Goal: Find contact information: Find contact information

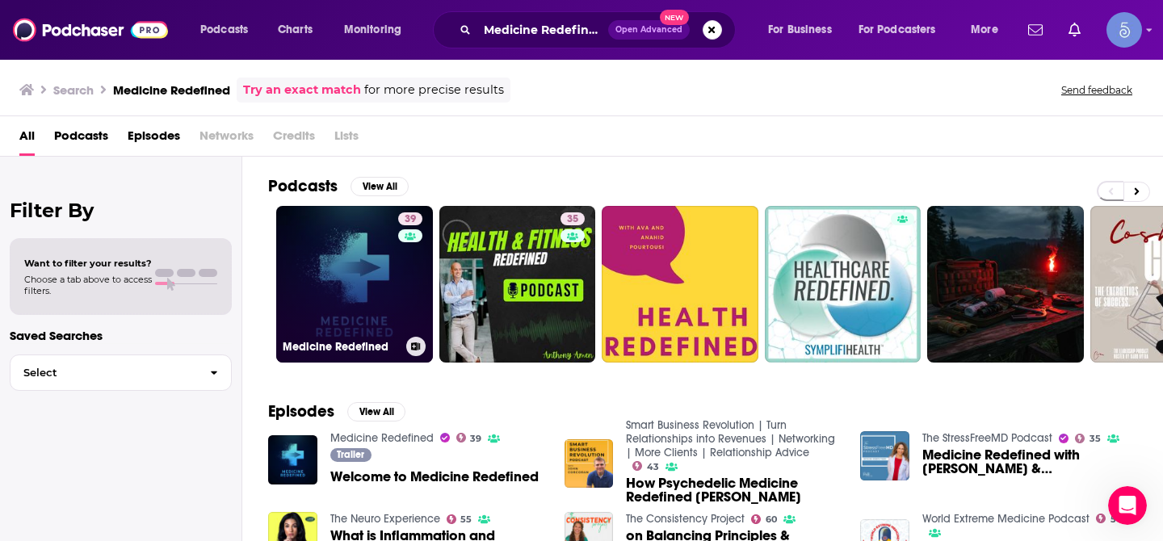
click at [380, 250] on link "39 Medicine Redefined" at bounding box center [354, 284] width 157 height 157
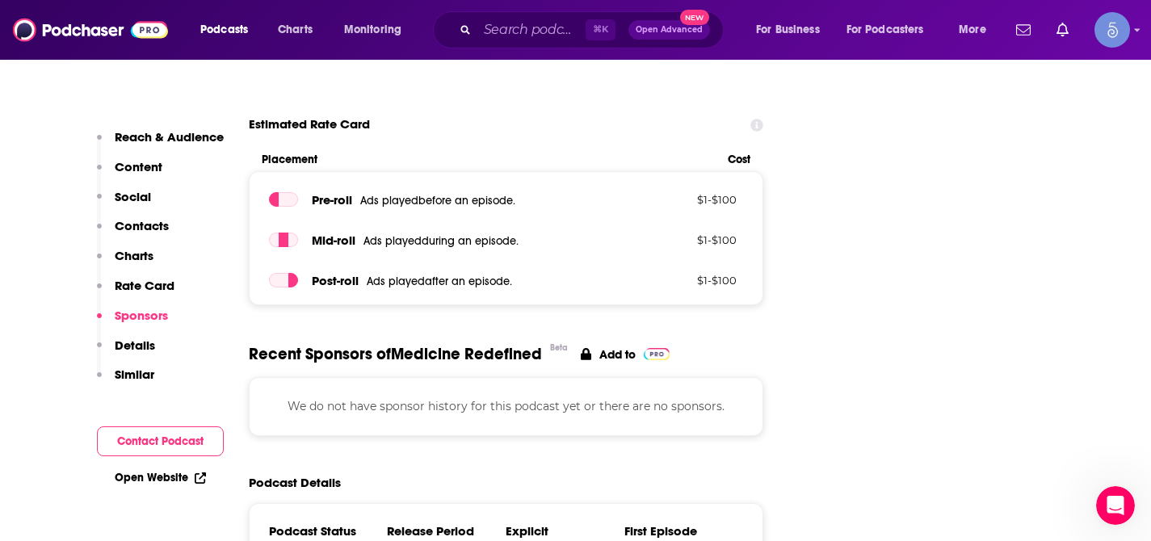
scroll to position [1783, 0]
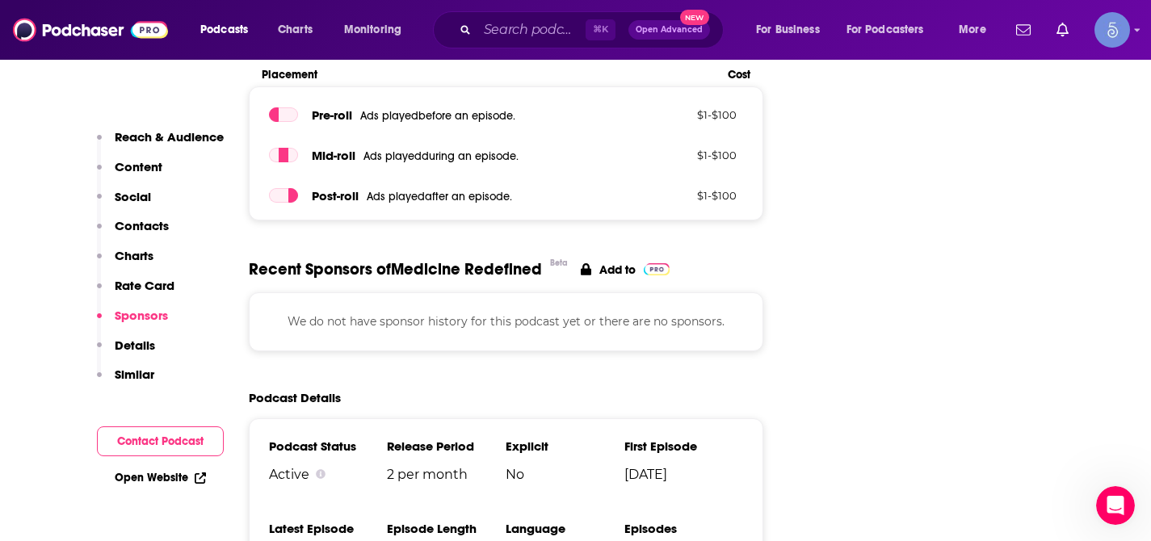
click at [126, 236] on button "Contacts" at bounding box center [133, 233] width 72 height 30
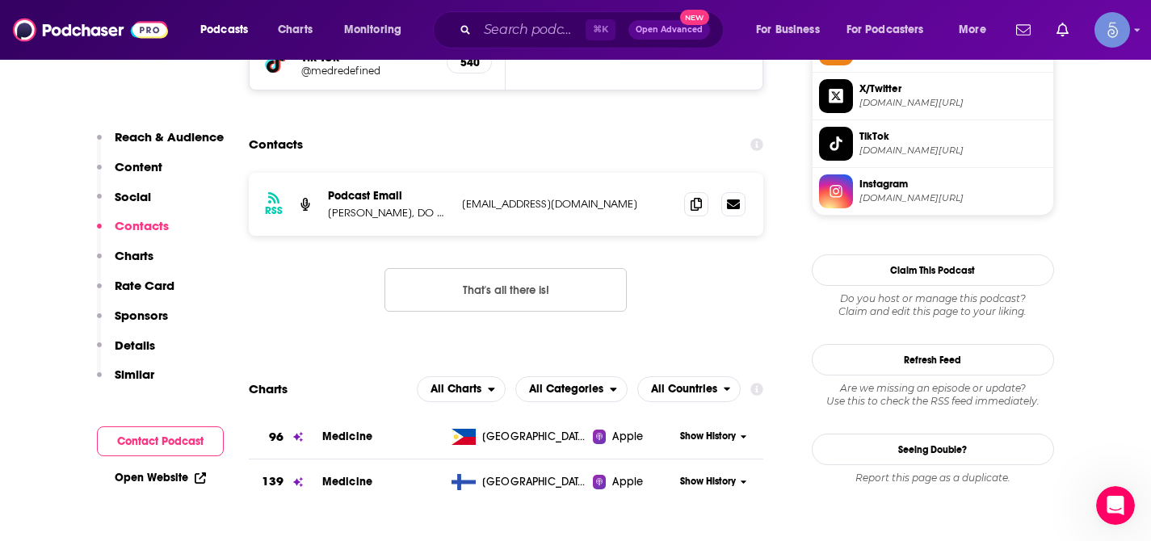
scroll to position [1169, 0]
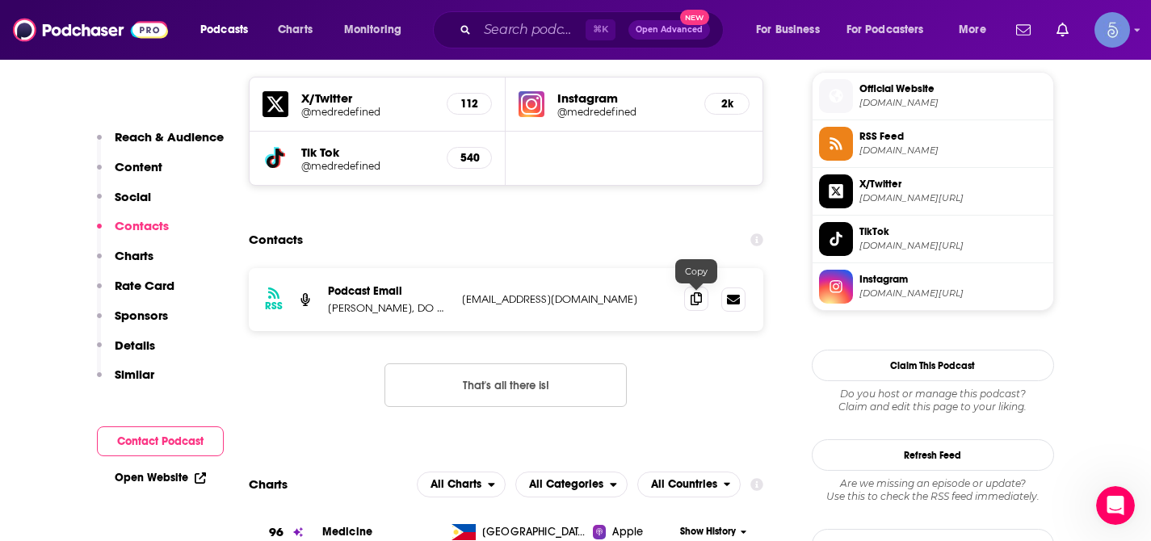
click at [694, 303] on icon at bounding box center [695, 298] width 11 height 13
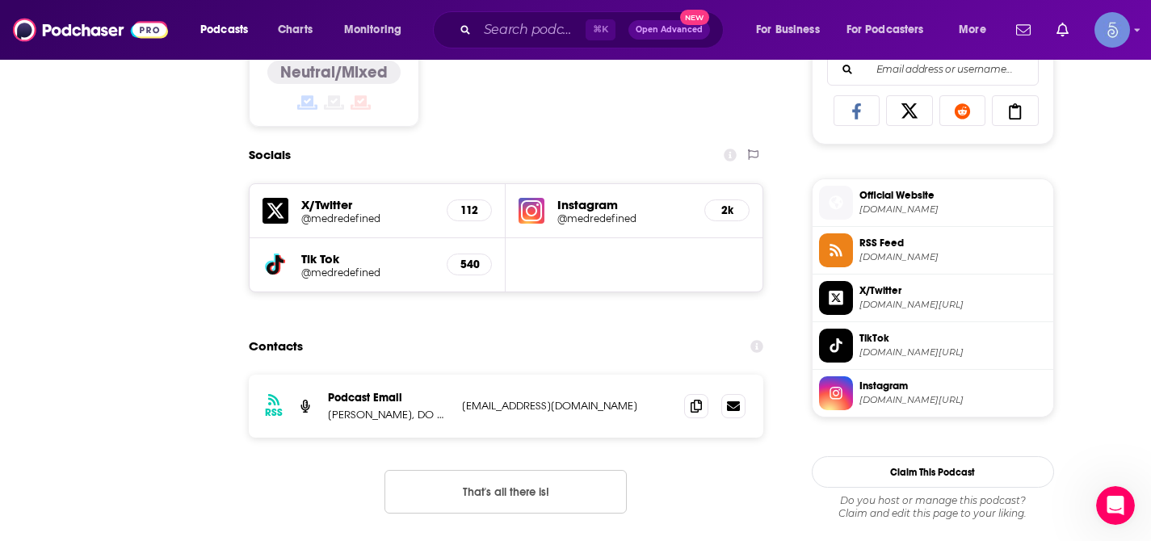
scroll to position [0, 0]
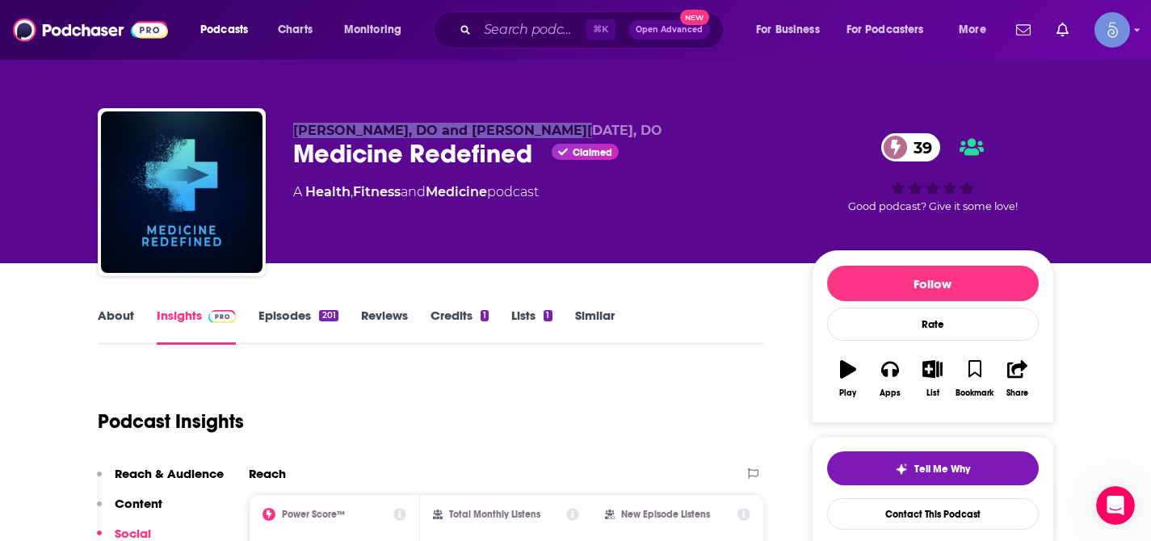
drag, startPoint x: 296, startPoint y: 132, endPoint x: 554, endPoint y: 133, distance: 258.4
click at [554, 133] on span "[PERSON_NAME], DO and [PERSON_NAME][DATE], DO" at bounding box center [477, 130] width 369 height 15
copy span "[PERSON_NAME], DO and [PERSON_NAME][DATE], DO"
